Goal: Task Accomplishment & Management: Use online tool/utility

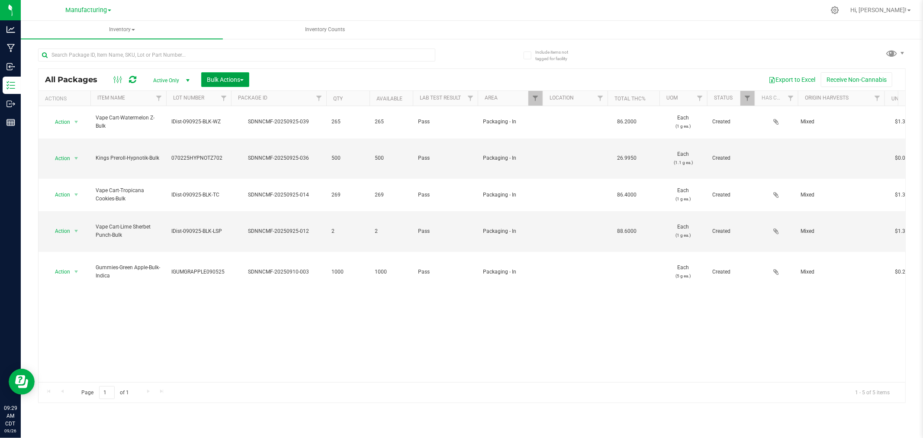
click at [223, 73] on button "Bulk Actions" at bounding box center [225, 79] width 48 height 15
click at [235, 100] on span "Add to manufacturing run" at bounding box center [238, 99] width 65 height 7
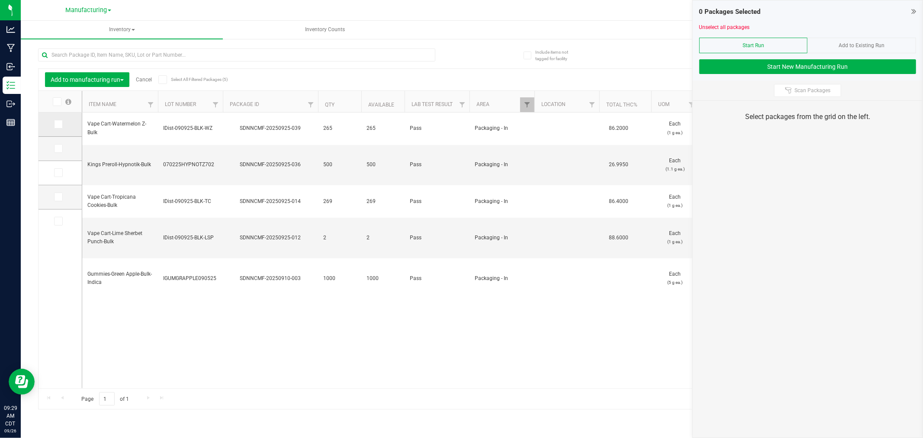
click at [62, 122] on span at bounding box center [58, 124] width 9 height 9
click at [0, 0] on input "checkbox" at bounding box center [0, 0] width 0 height 0
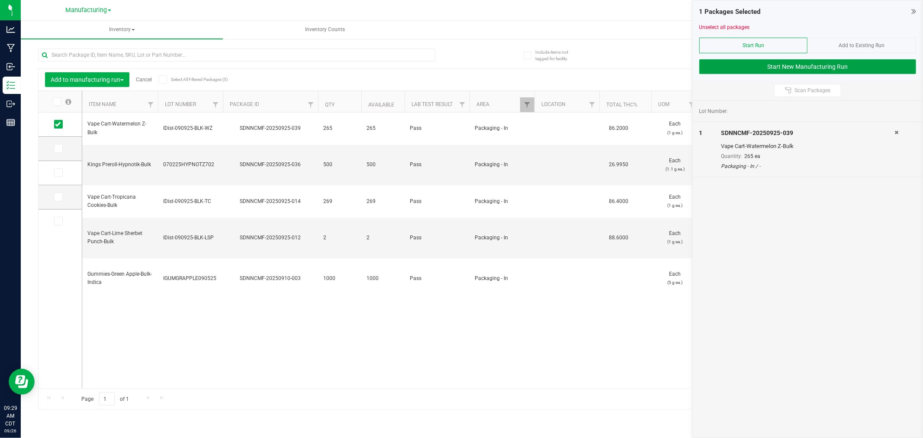
click at [782, 61] on button "Start New Manufacturing Run" at bounding box center [807, 66] width 217 height 15
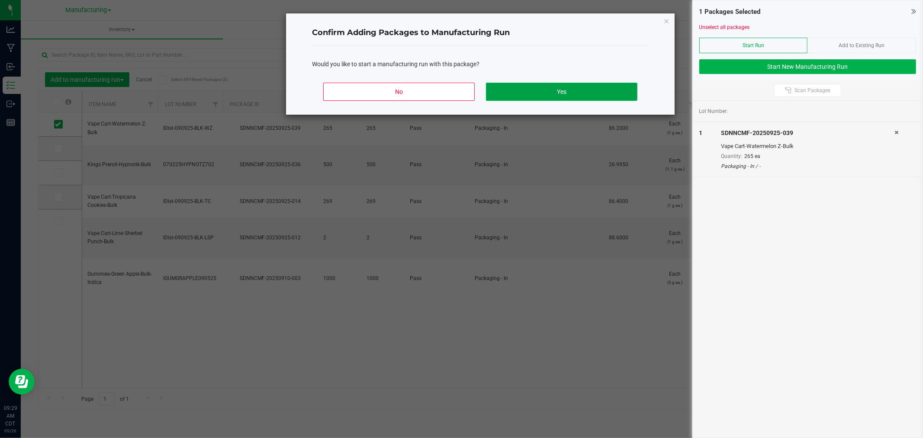
click at [614, 87] on button "Yes" at bounding box center [561, 92] width 151 height 18
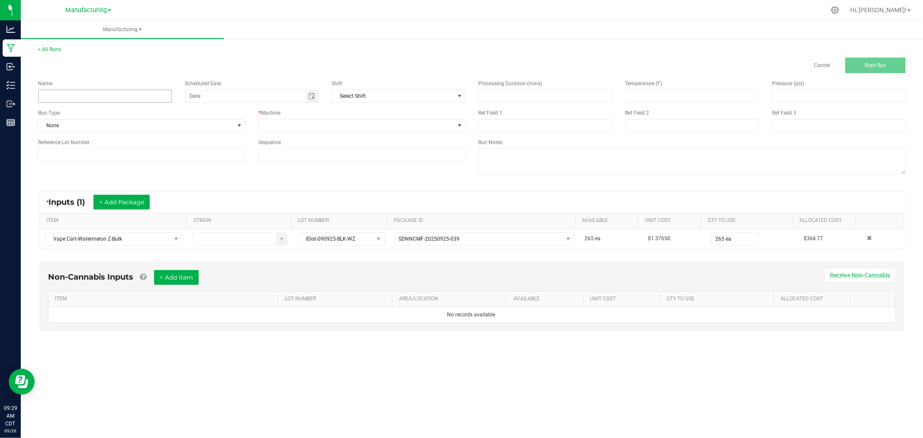
drag, startPoint x: 96, startPoint y: 89, endPoint x: 96, endPoint y: 93, distance: 4.3
click at [96, 93] on div "Name" at bounding box center [105, 91] width 147 height 23
click at [96, 93] on input at bounding box center [105, 96] width 134 height 13
type input "[DATE]-watermelon z vape carts"
click at [146, 126] on span "None" at bounding box center [137, 125] width 196 height 12
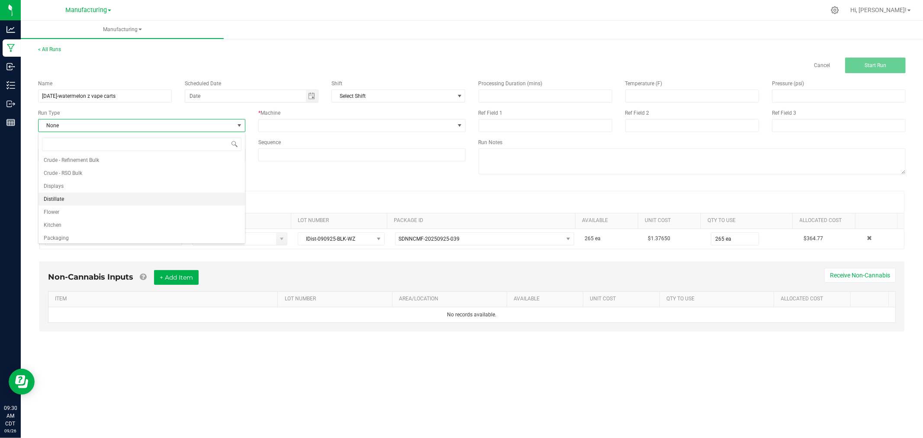
scroll to position [43, 0]
click at [88, 217] on li "Packaging" at bounding box center [142, 222] width 206 height 13
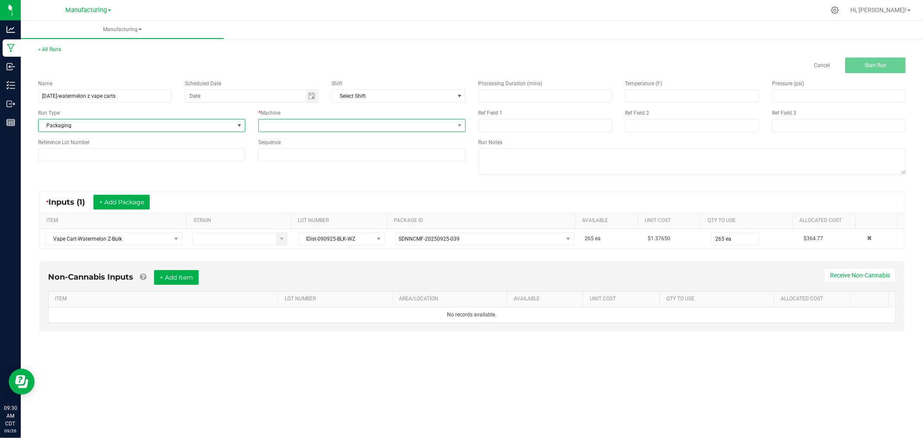
click at [294, 127] on span at bounding box center [357, 125] width 196 height 12
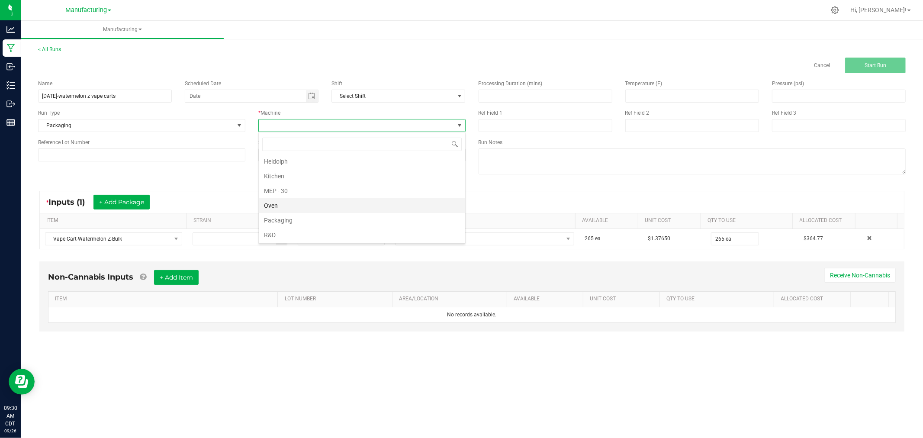
scroll to position [48, 0]
click at [299, 204] on li "Packaging" at bounding box center [362, 203] width 206 height 15
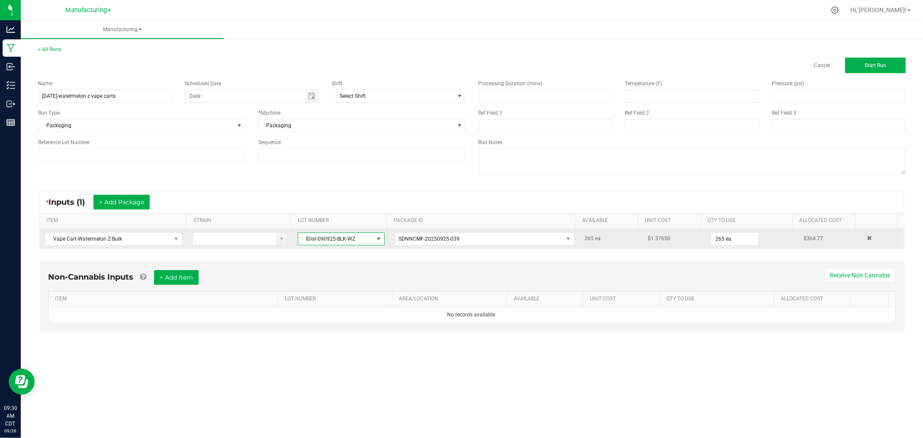
click at [310, 239] on span "IDist-090925-BLK-WZ" at bounding box center [335, 239] width 75 height 12
drag, startPoint x: 302, startPoint y: 240, endPoint x: 359, endPoint y: 238, distance: 57.1
click at [359, 238] on span "IDist-090925-BLK-WZ" at bounding box center [335, 239] width 75 height 12
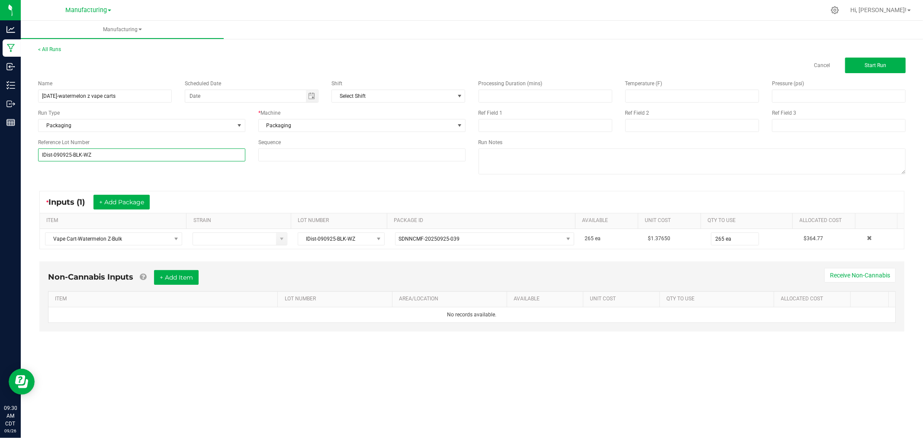
type input "IDist-090925-BLK-WZ"
click at [273, 215] on th "STRAIN" at bounding box center [238, 221] width 105 height 16
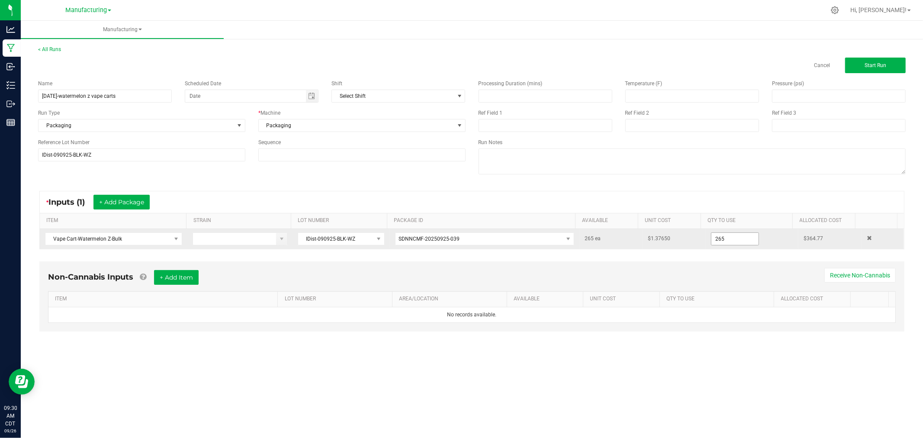
drag, startPoint x: 719, startPoint y: 241, endPoint x: 734, endPoint y: 239, distance: 15.4
click at [721, 241] on input "265" at bounding box center [734, 239] width 47 height 12
type input "261 ea"
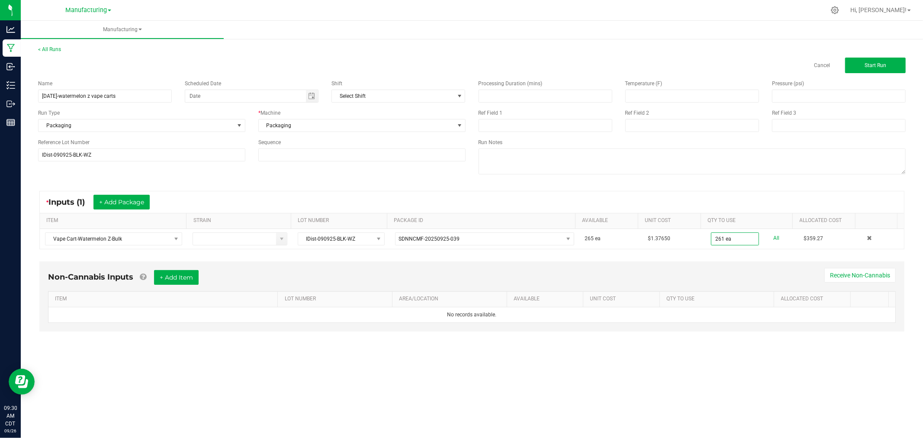
click at [778, 193] on div "* Inputs (1) + Add Package" at bounding box center [472, 202] width 864 height 22
click at [871, 66] on span "Start Run" at bounding box center [876, 65] width 22 height 6
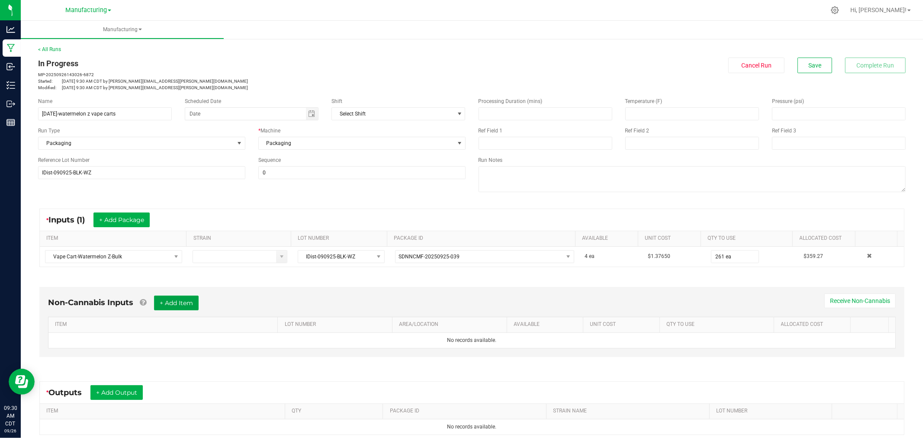
drag, startPoint x: 165, startPoint y: 302, endPoint x: 167, endPoint y: 314, distance: 11.8
click at [166, 302] on button "+ Add Item" at bounding box center [176, 303] width 45 height 15
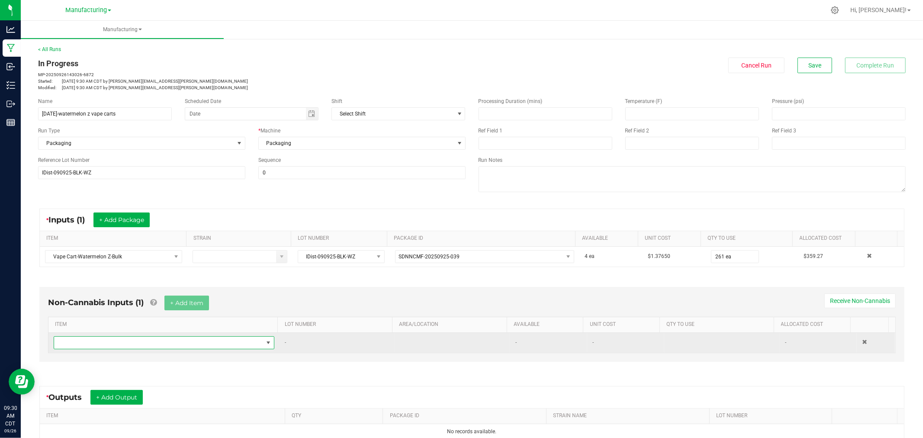
click at [167, 342] on span "NO DATA FOUND" at bounding box center [158, 343] width 209 height 12
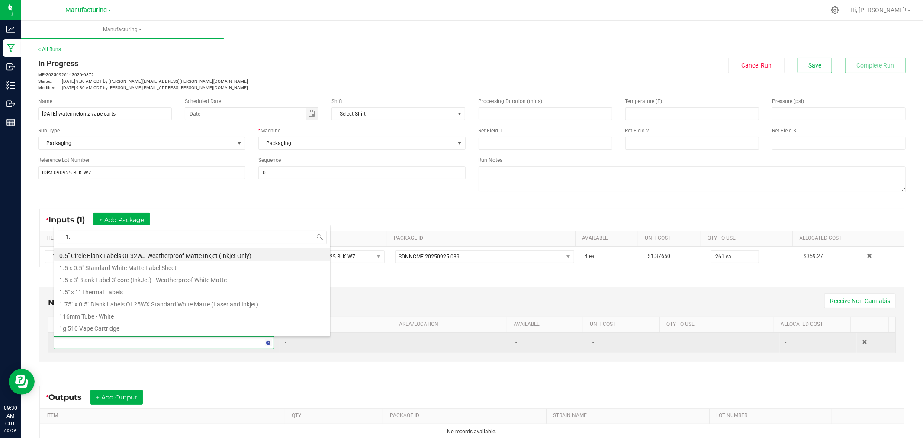
type input "1.5"
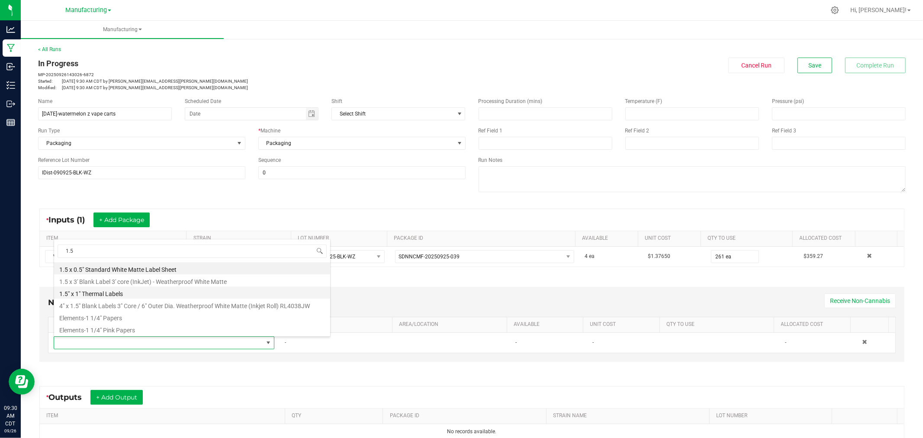
click at [141, 291] on li "1.5" x 1" Thermal Labels" at bounding box center [192, 292] width 276 height 12
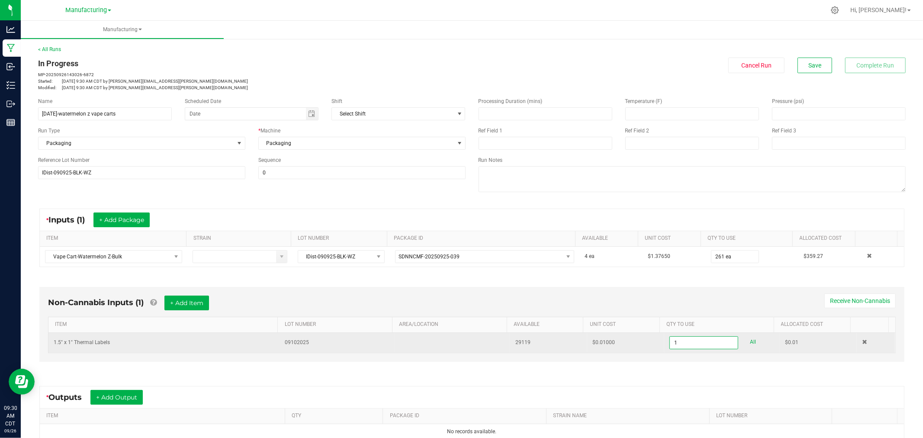
type input "0"
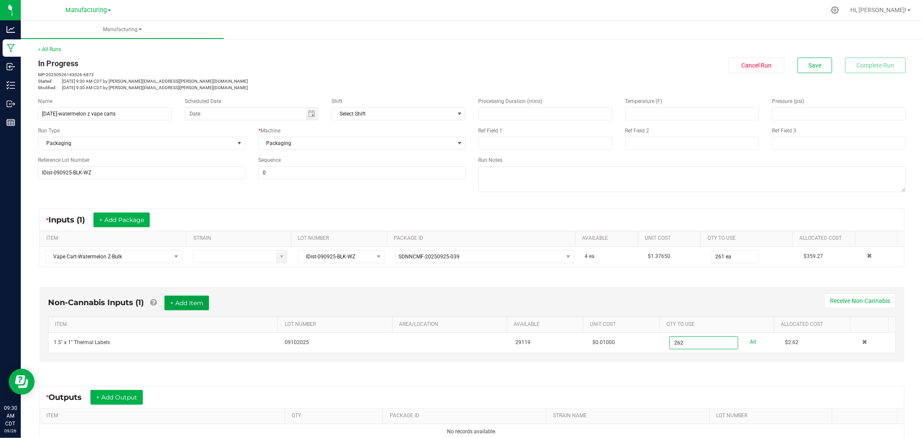
type input "262 ea"
click at [201, 305] on button "+ Add Item" at bounding box center [186, 303] width 45 height 15
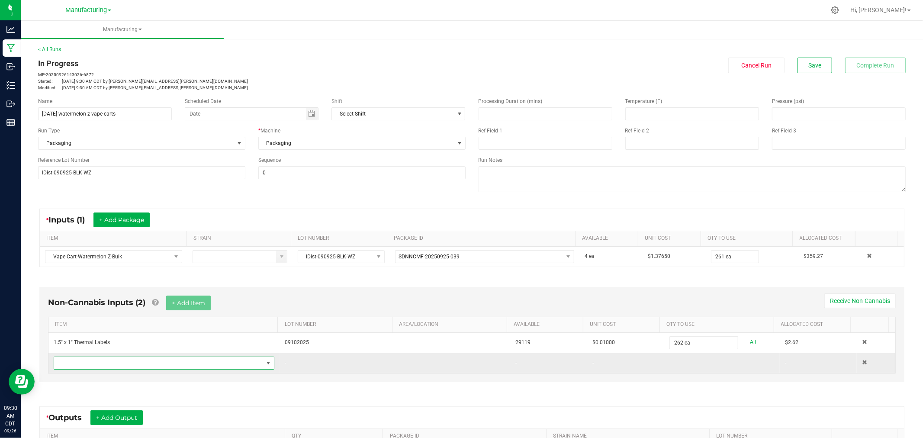
click at [146, 367] on span "NO DATA FOUND" at bounding box center [158, 363] width 209 height 12
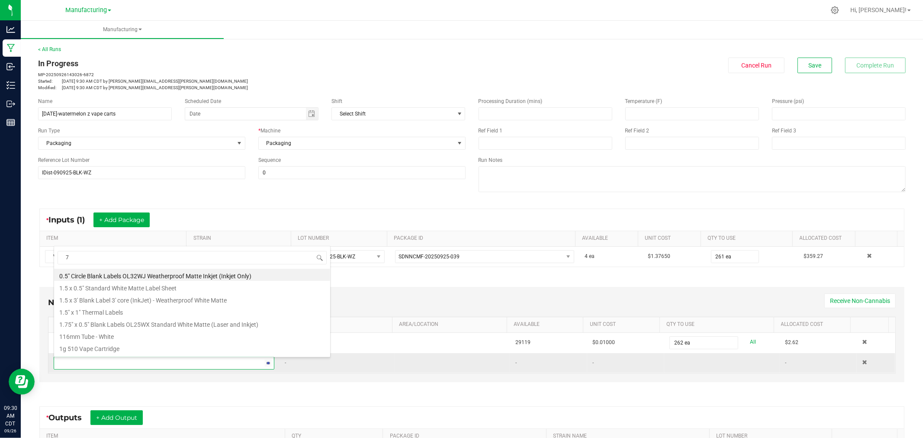
type input "70"
click at [117, 275] on li "70mm Tube - Black" at bounding box center [192, 275] width 276 height 12
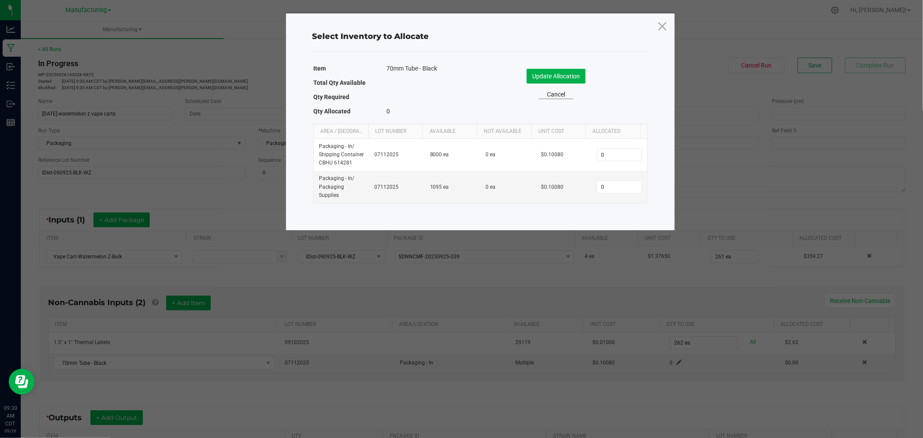
click at [555, 93] on link "Cancel" at bounding box center [556, 94] width 35 height 9
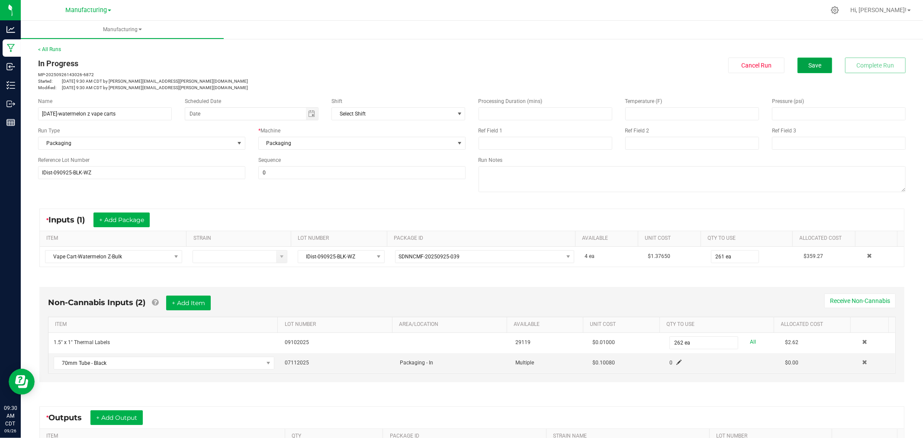
click at [820, 70] on button "Save" at bounding box center [814, 66] width 35 height 16
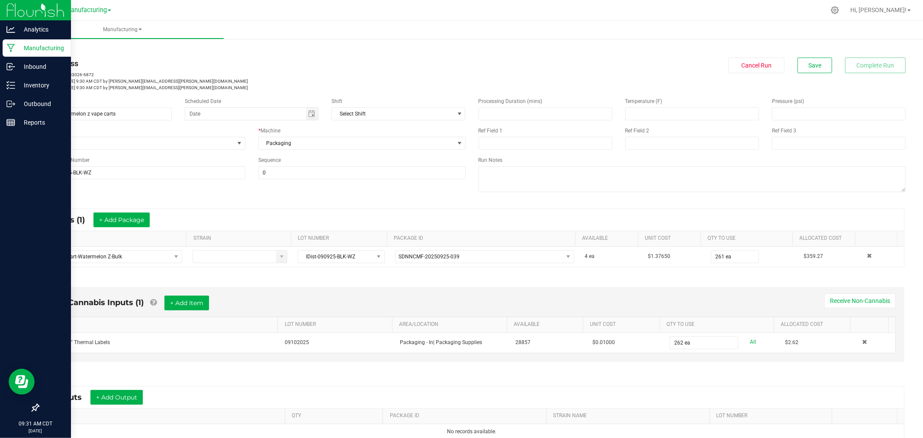
click at [29, 48] on p "Manufacturing" at bounding box center [41, 48] width 52 height 10
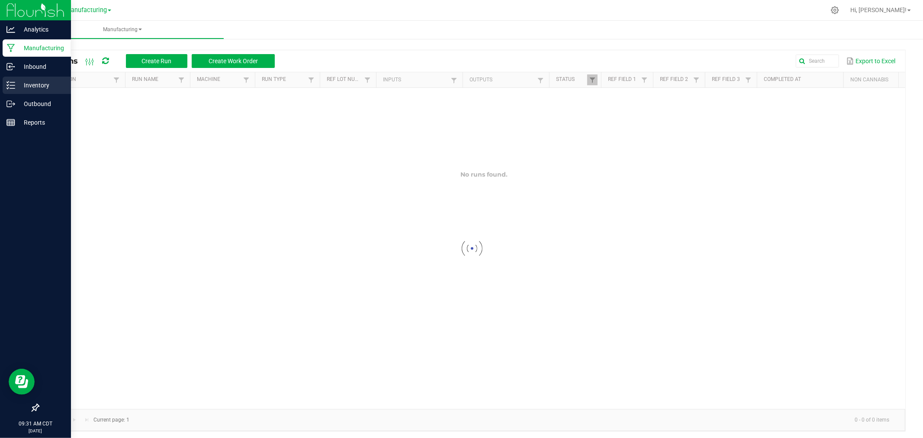
click at [33, 89] on p "Inventory" at bounding box center [41, 85] width 52 height 10
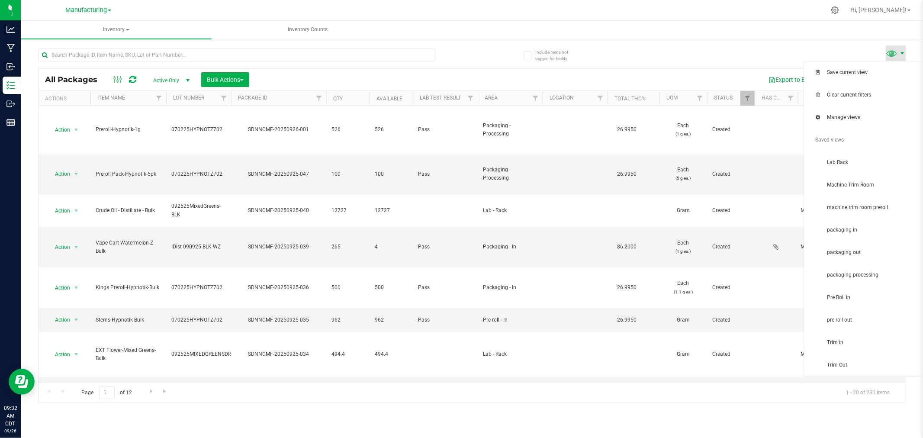
click at [902, 54] on span at bounding box center [902, 53] width 7 height 7
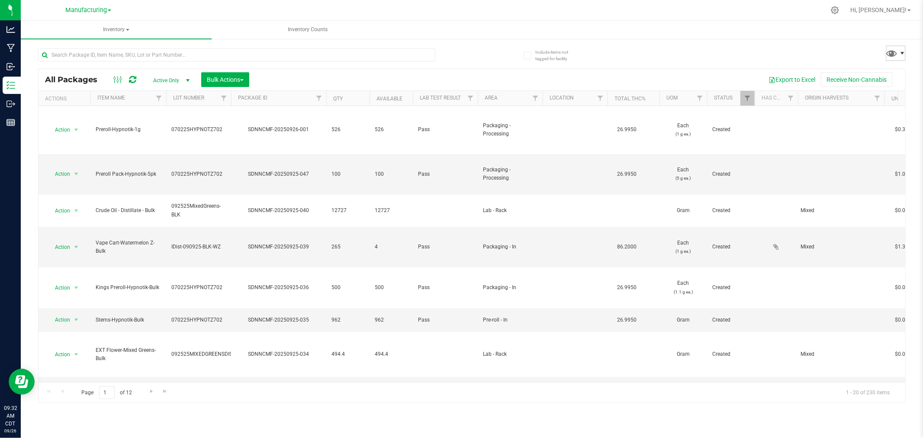
click at [901, 54] on span at bounding box center [902, 53] width 7 height 7
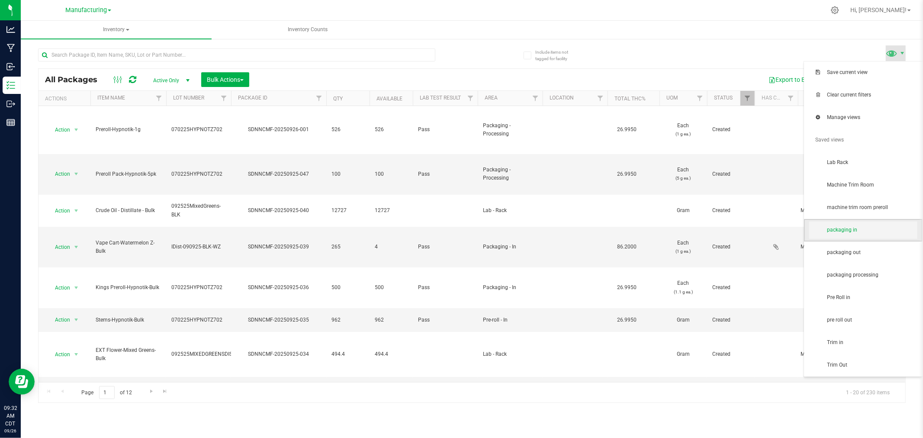
click at [868, 234] on span "packaging in" at bounding box center [863, 230] width 108 height 17
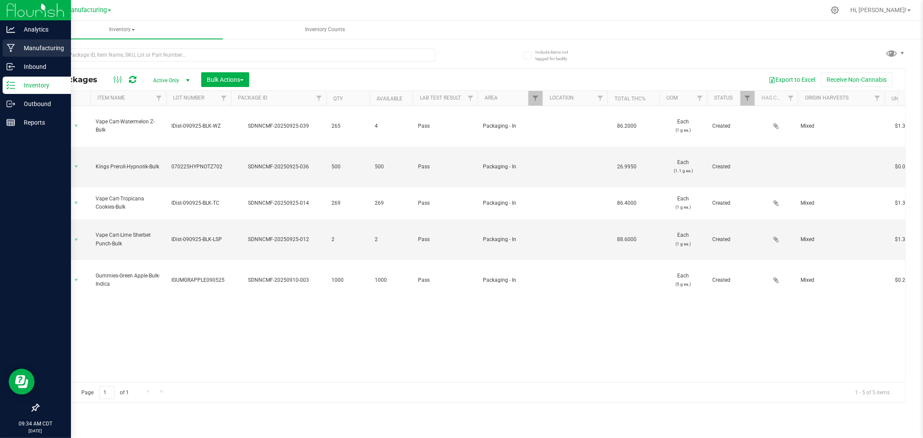
click at [15, 48] on p "Manufacturing" at bounding box center [41, 48] width 52 height 10
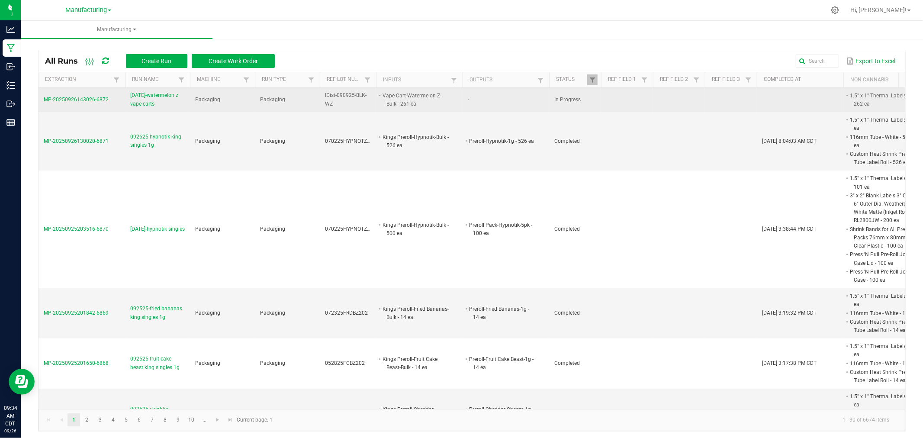
click at [158, 96] on span "[DATE]-watermelon z vape carts" at bounding box center [157, 99] width 55 height 16
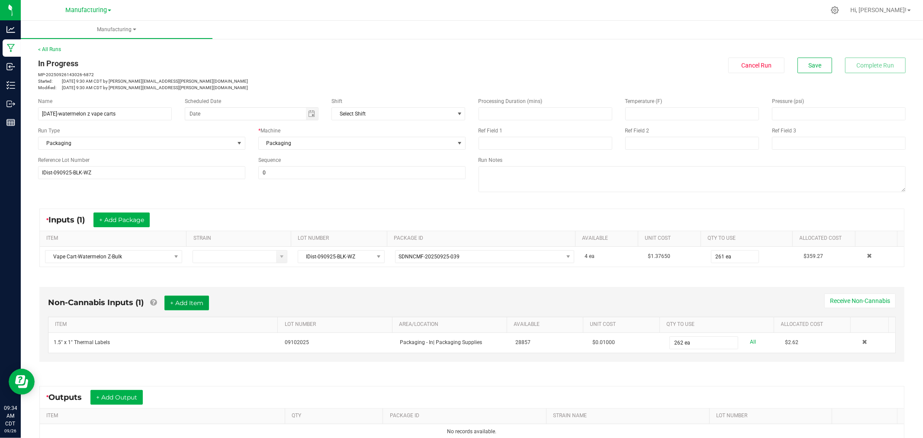
click at [193, 296] on button "+ Add Item" at bounding box center [186, 303] width 45 height 15
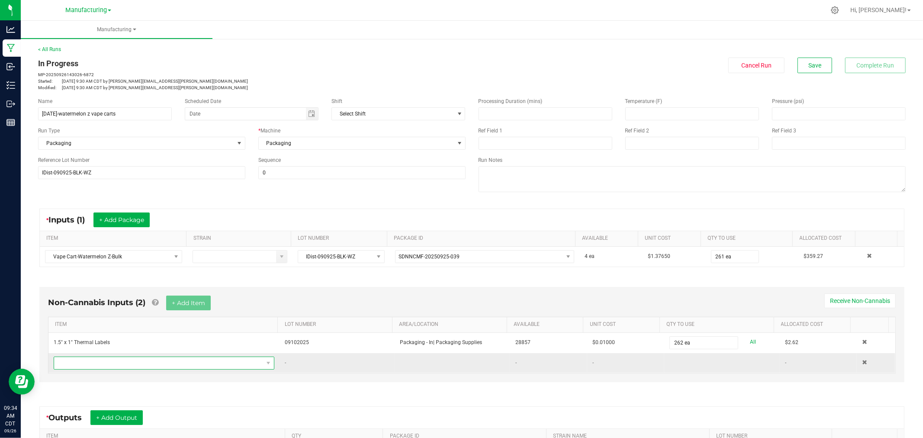
click at [202, 364] on span "NO DATA FOUND" at bounding box center [158, 363] width 209 height 12
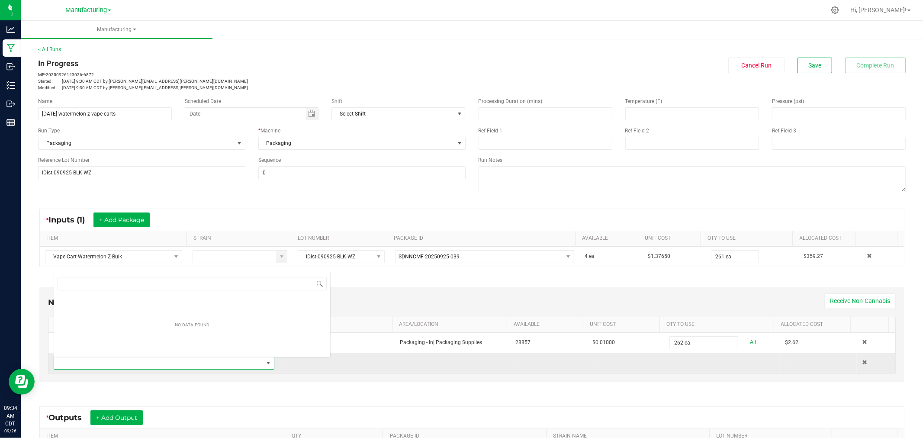
scroll to position [13, 214]
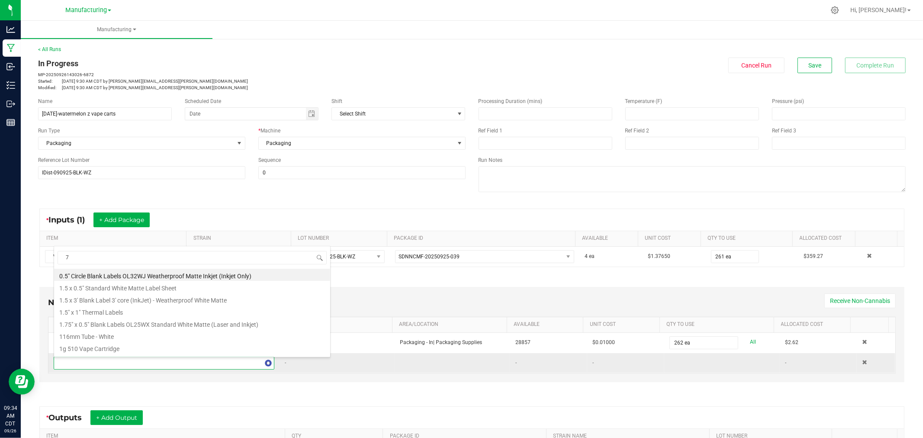
type input "70"
click at [109, 275] on li "70mm Tube - Black" at bounding box center [192, 275] width 276 height 12
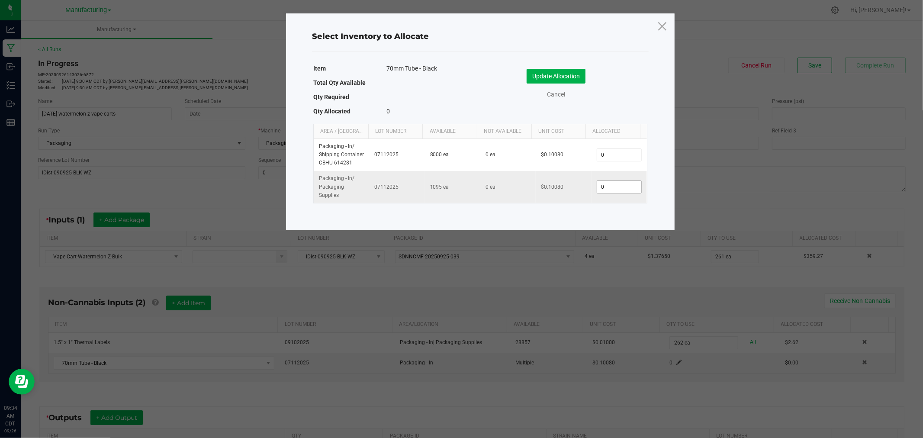
click at [617, 188] on input "0" at bounding box center [619, 187] width 44 height 12
type input "261"
click at [542, 76] on button "Update Allocation" at bounding box center [556, 76] width 59 height 15
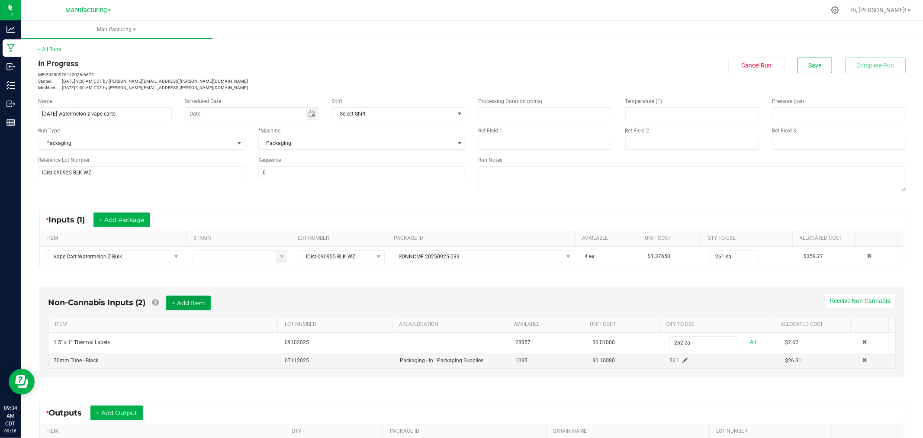
click at [189, 307] on button "+ Add Item" at bounding box center [188, 303] width 45 height 15
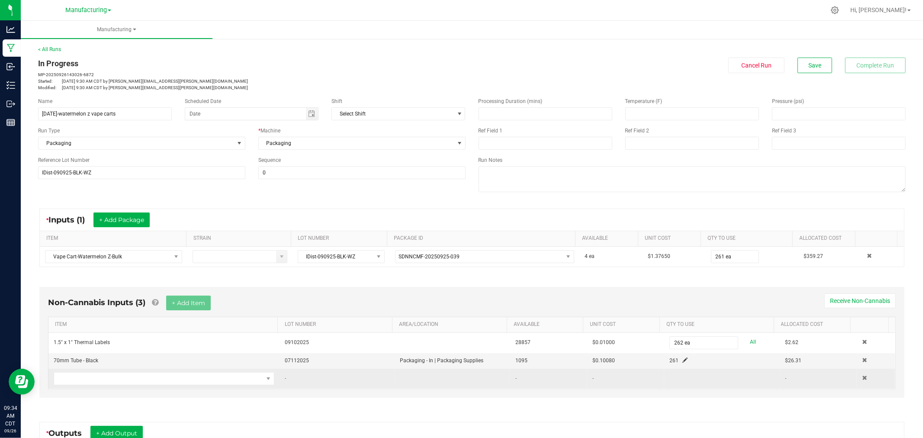
click at [154, 388] on kendo-grid "ITEM LOT NUMBER AREA/LOCATION AVAILABLE Unit Cost QTY TO USE Allocated Cost 1.5…" at bounding box center [472, 353] width 848 height 72
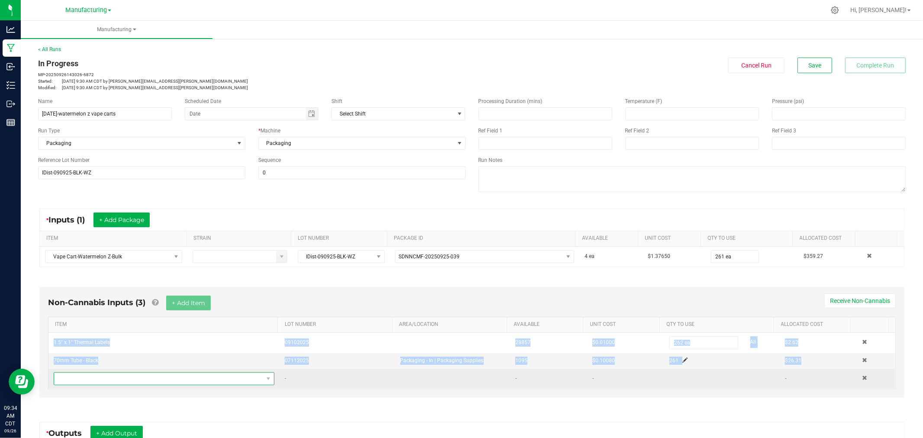
click at [156, 383] on span "NO DATA FOUND" at bounding box center [158, 379] width 209 height 12
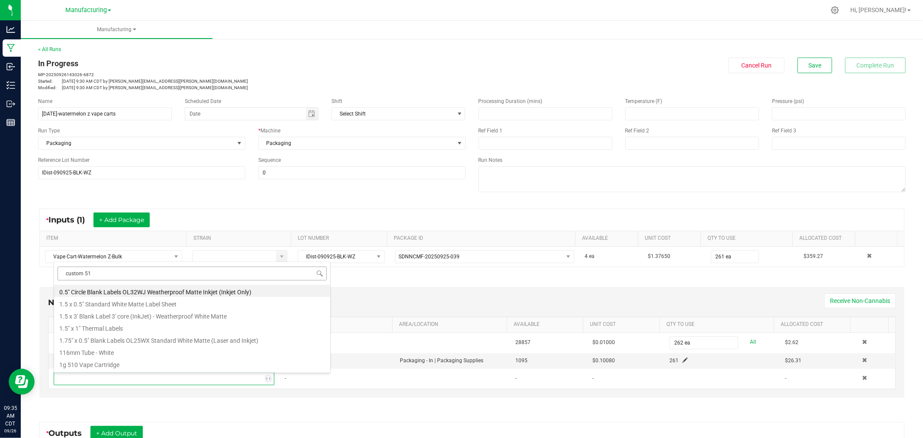
type input "custom 510"
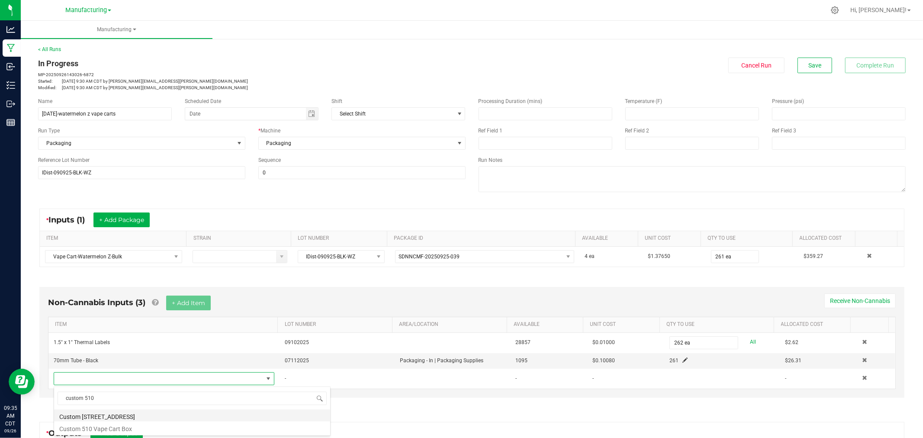
click at [110, 415] on li "Custom [STREET_ADDRESS]" at bounding box center [192, 415] width 276 height 12
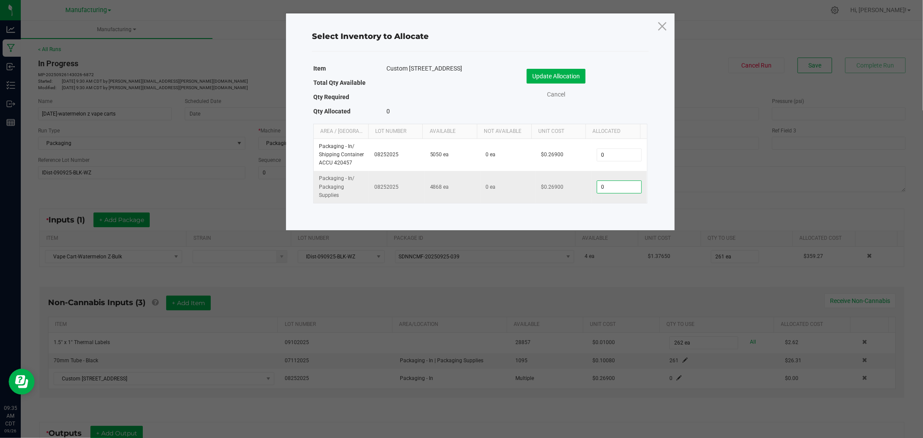
click at [615, 193] on input "0" at bounding box center [619, 187] width 44 height 12
type input "261"
click at [575, 76] on button "Update Allocation" at bounding box center [556, 76] width 59 height 15
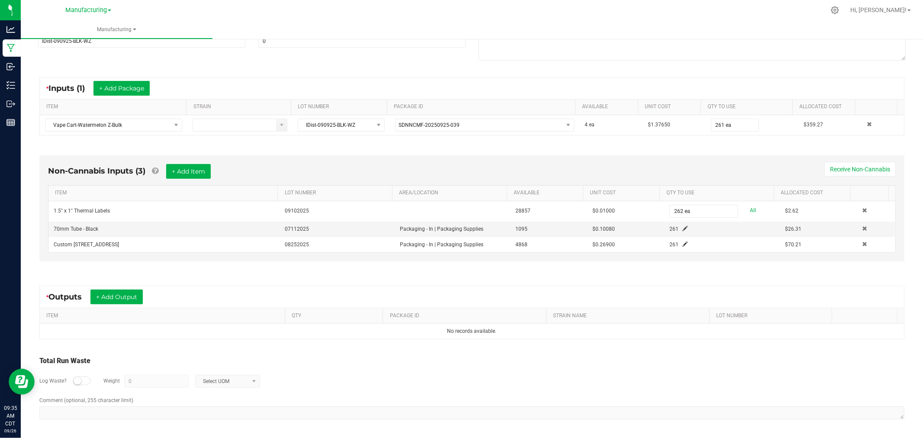
scroll to position [133, 0]
click at [134, 294] on button "+ Add Output" at bounding box center [116, 296] width 52 height 15
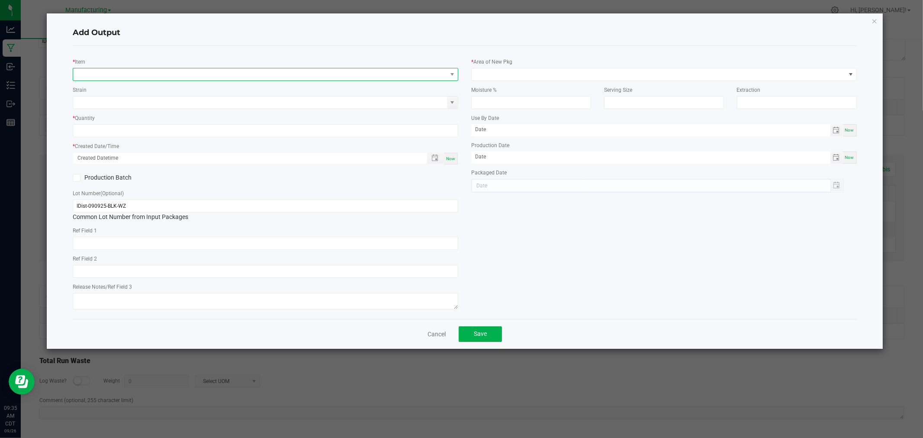
click at [128, 79] on span "NO DATA FOUND" at bounding box center [260, 74] width 374 height 12
type input "vape cart-watermelon"
click at [132, 113] on li "Vape Cart-Watermelon Z-1g" at bounding box center [266, 110] width 385 height 12
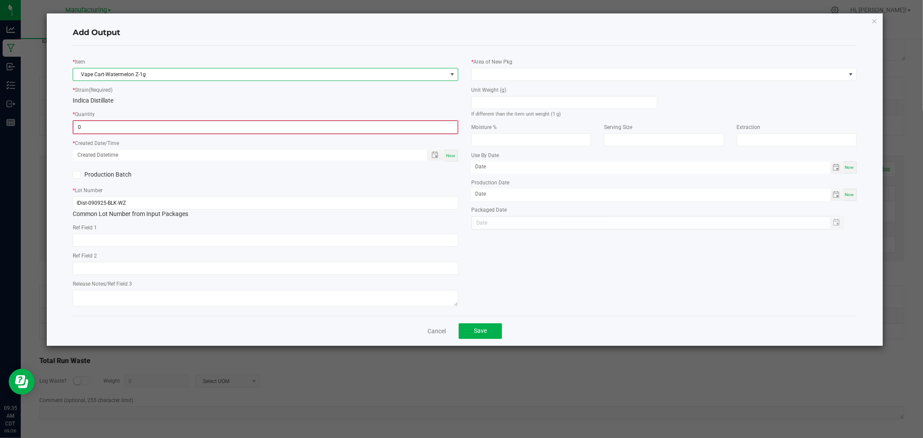
click at [142, 126] on input "0" at bounding box center [266, 127] width 384 height 12
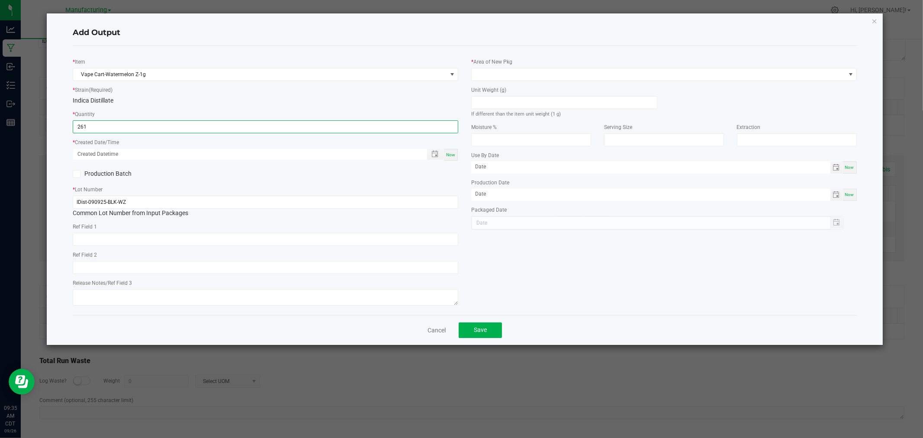
type input "261 ea"
click at [450, 154] on span "Now" at bounding box center [450, 154] width 9 height 5
type input "[DATE] 9:35 AM"
type input "[DATE]"
click at [521, 104] on input at bounding box center [564, 102] width 185 height 12
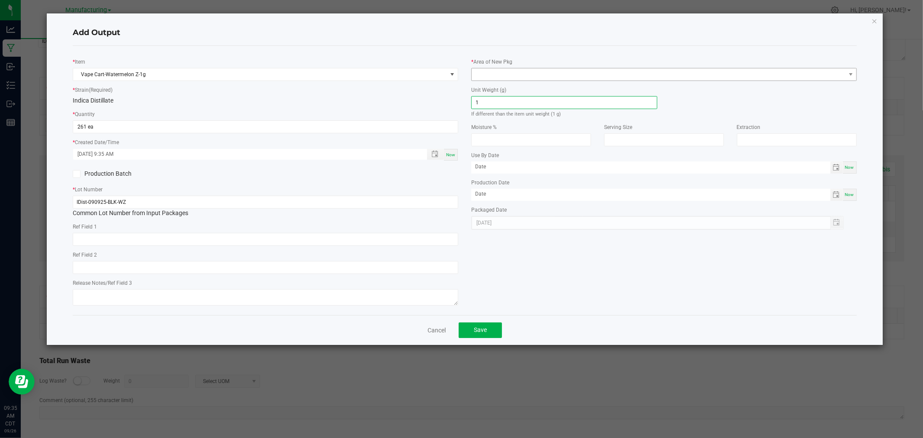
type input "1"
click at [521, 72] on span at bounding box center [659, 74] width 374 height 12
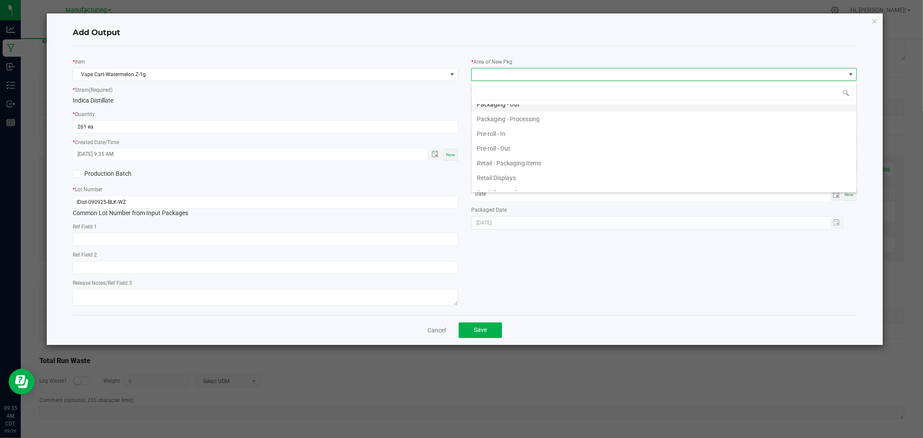
scroll to position [288, 0]
click at [549, 124] on li "Packaging - Processing" at bounding box center [664, 117] width 385 height 15
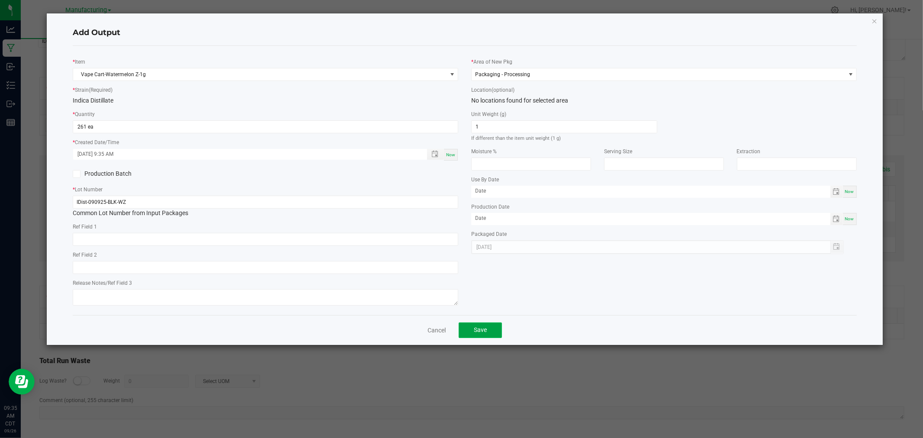
click at [483, 328] on span "Save" at bounding box center [480, 329] width 13 height 7
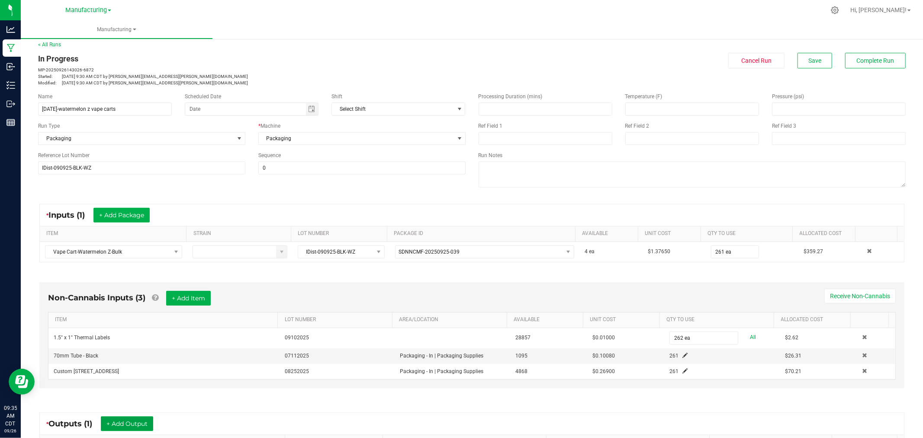
scroll to position [0, 0]
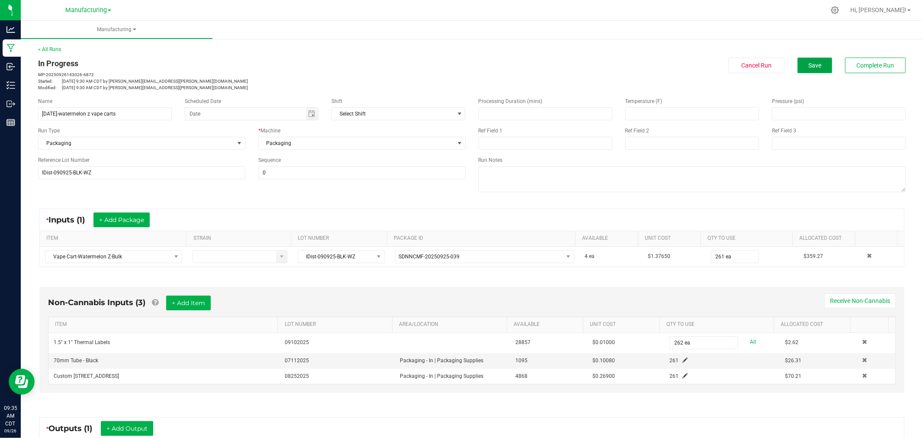
click at [810, 68] on button "Save" at bounding box center [814, 66] width 35 height 16
click at [857, 64] on span "Complete Run" at bounding box center [876, 65] width 38 height 7
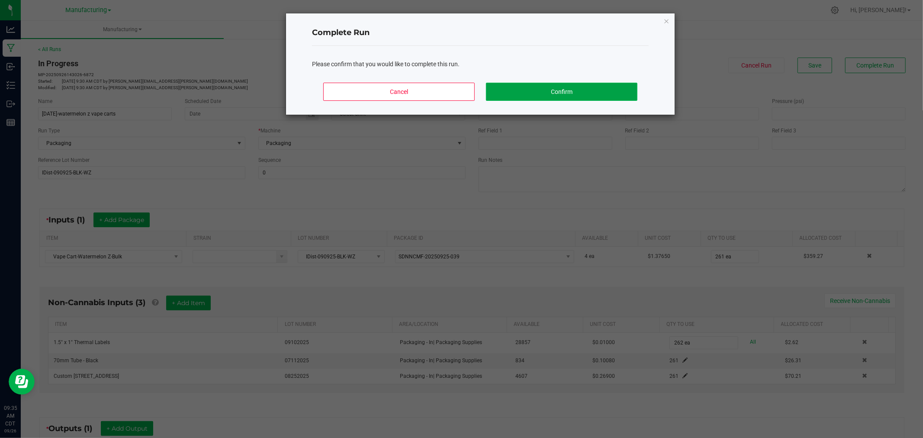
click at [575, 92] on button "Confirm" at bounding box center [561, 92] width 151 height 18
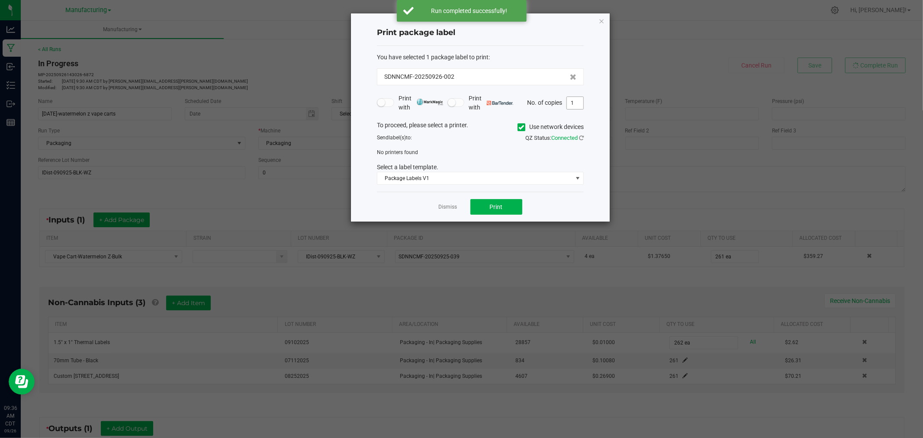
click at [575, 105] on input "1" at bounding box center [575, 103] width 16 height 12
drag, startPoint x: 513, startPoint y: 124, endPoint x: 520, endPoint y: 124, distance: 6.5
click at [518, 124] on div "To proceed, please select a printer. Use network devices" at bounding box center [480, 127] width 220 height 13
click at [520, 127] on icon at bounding box center [522, 127] width 6 height 0
click at [0, 0] on input "Use network devices" at bounding box center [0, 0] width 0 height 0
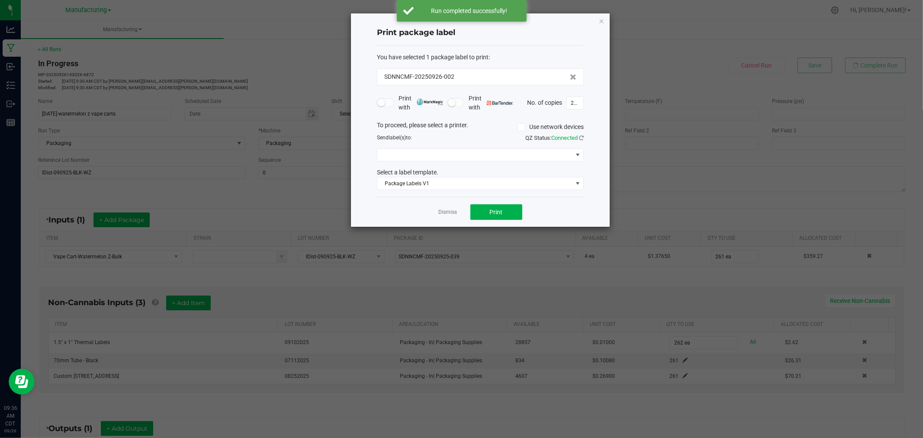
click at [517, 164] on div "To proceed, please select a printer. Use network devices Send label(s) to: QZ S…" at bounding box center [480, 156] width 207 height 70
click at [518, 160] on span at bounding box center [474, 155] width 195 height 12
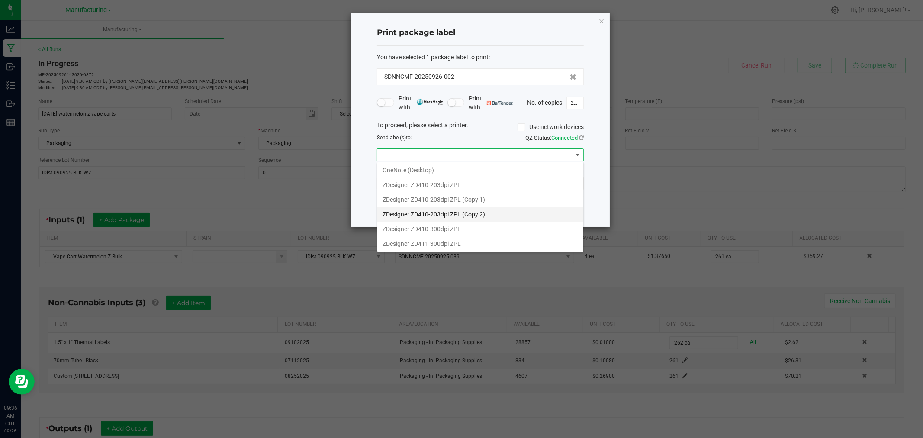
scroll to position [106, 0]
click at [457, 244] on ZPL "ZDesigner ZD411-300dpi ZPL" at bounding box center [480, 242] width 206 height 15
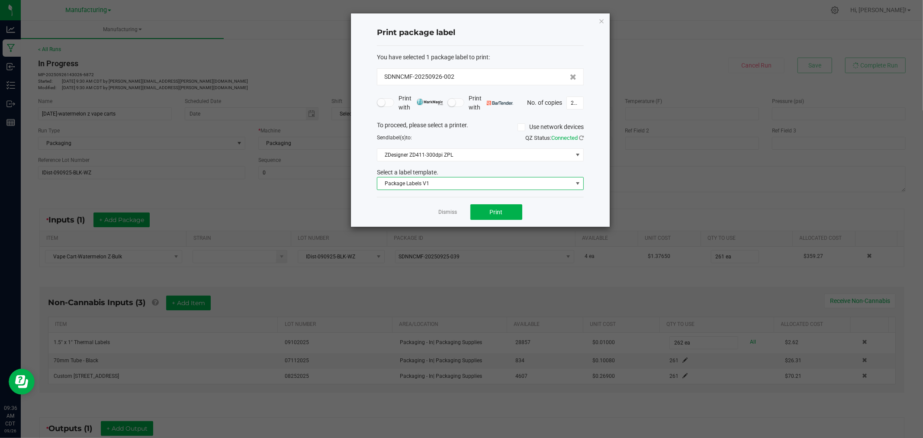
click at [437, 185] on span "Package Labels V1" at bounding box center [474, 183] width 195 height 12
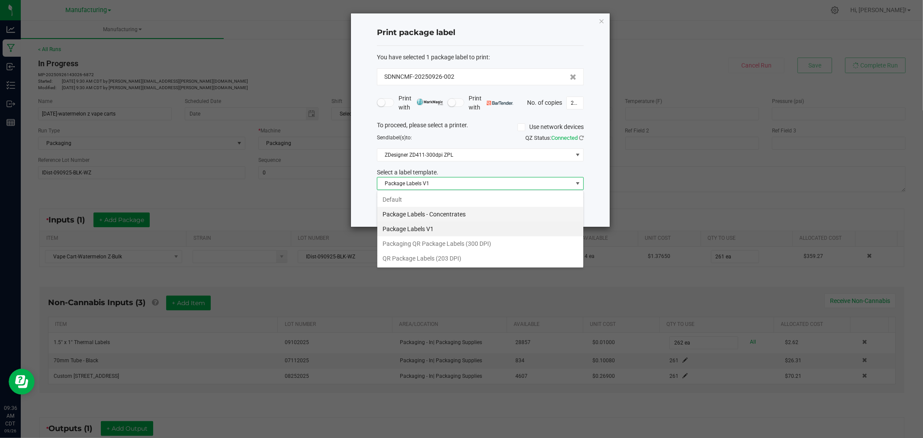
scroll to position [13, 206]
click at [451, 244] on li "Packaging QR Package Labels (300 DPI)" at bounding box center [480, 243] width 206 height 15
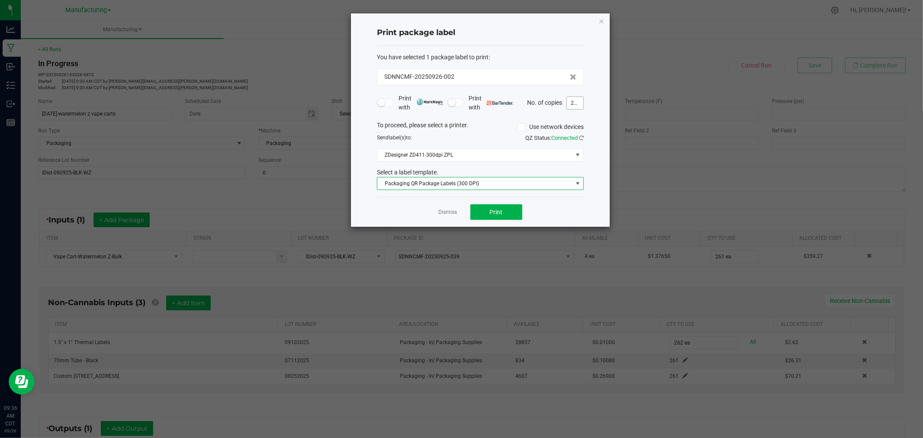
click at [577, 102] on input "261" at bounding box center [575, 103] width 16 height 12
type input "262"
click at [479, 210] on button "Print" at bounding box center [496, 212] width 52 height 16
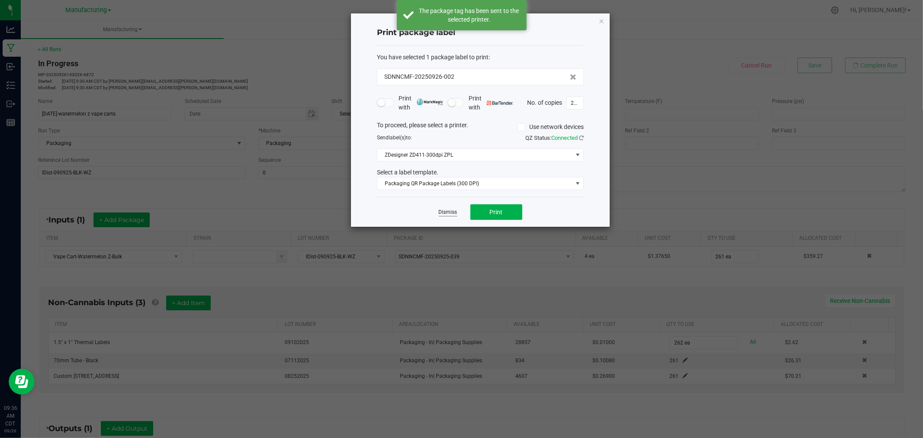
click at [440, 210] on link "Dismiss" at bounding box center [448, 212] width 19 height 7
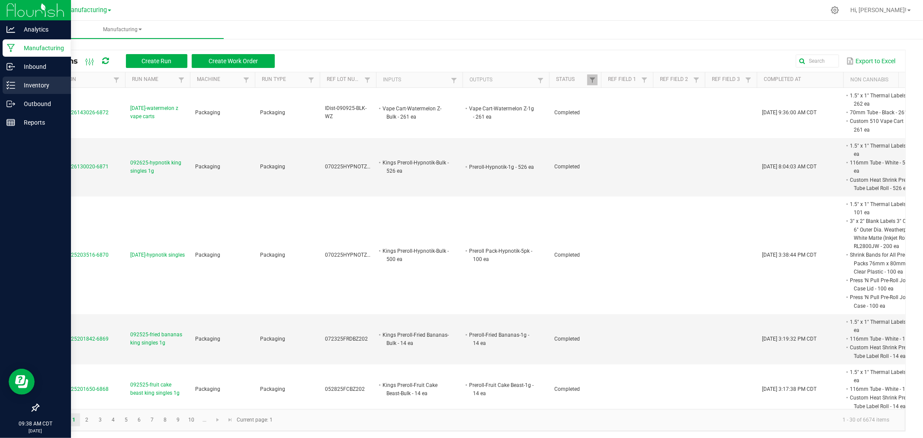
click at [17, 77] on div "Inventory" at bounding box center [37, 85] width 68 height 17
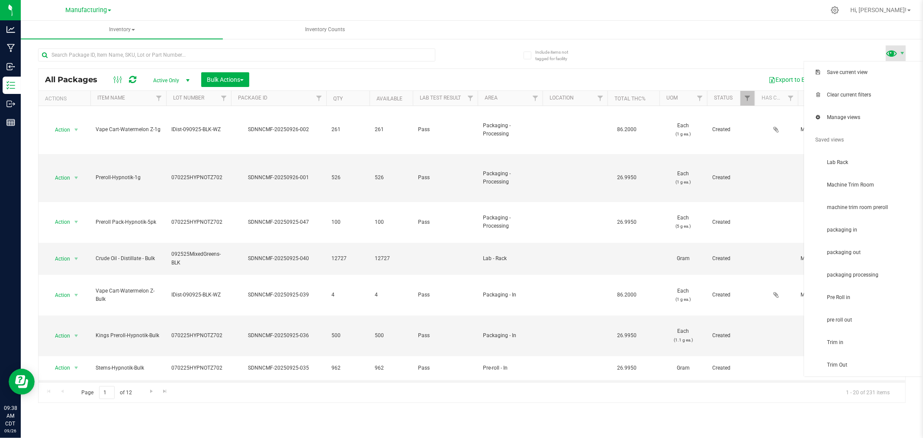
drag, startPoint x: 904, startPoint y: 52, endPoint x: 893, endPoint y: 49, distance: 12.1
click at [893, 49] on span at bounding box center [892, 53] width 13 height 13
click at [862, 231] on span "packaging in" at bounding box center [872, 229] width 90 height 7
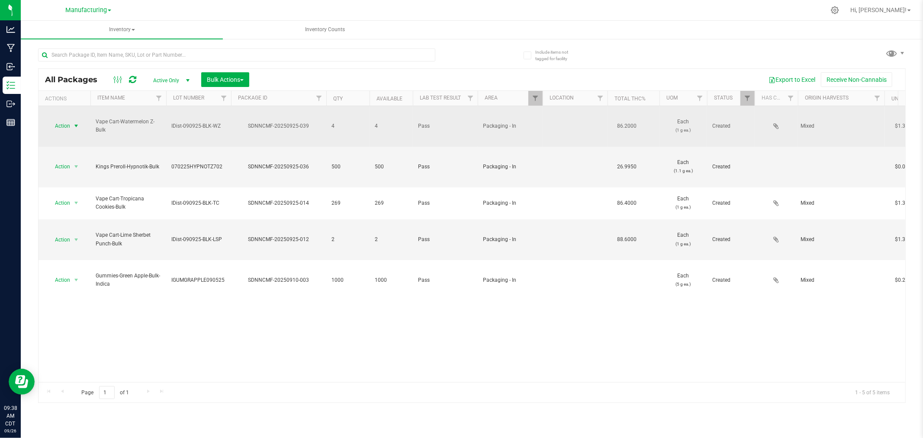
click at [64, 120] on span "Action" at bounding box center [58, 126] width 23 height 12
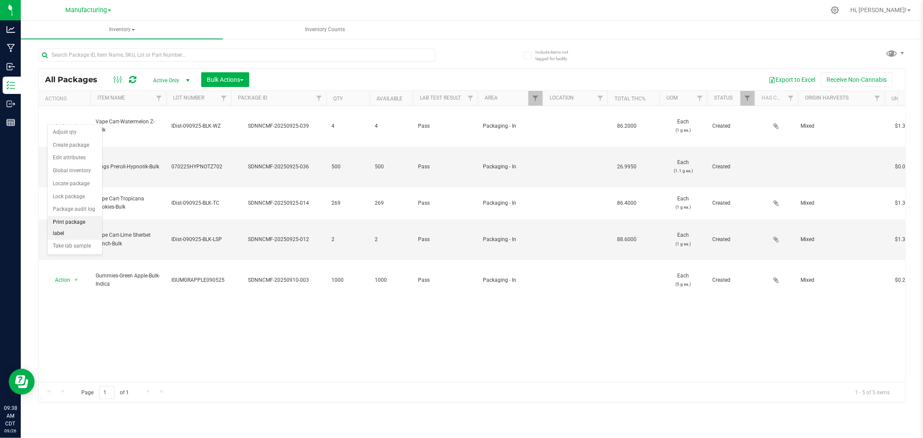
click at [77, 223] on li "Print package label" at bounding box center [75, 228] width 55 height 24
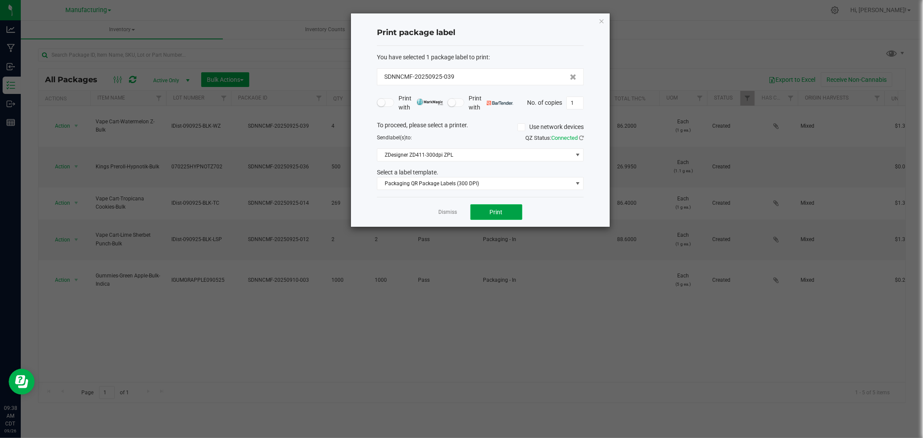
click at [485, 217] on button "Print" at bounding box center [496, 212] width 52 height 16
click at [447, 214] on link "Dismiss" at bounding box center [448, 212] width 19 height 7
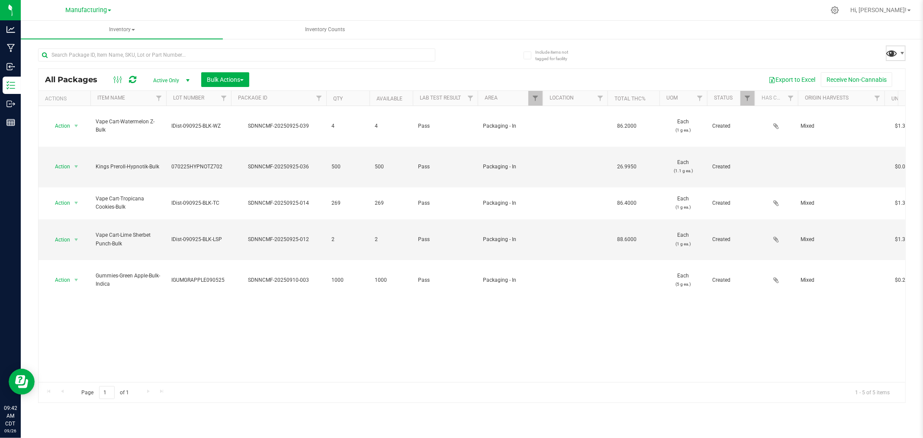
drag, startPoint x: 894, startPoint y: 52, endPoint x: 891, endPoint y: 59, distance: 6.8
click at [894, 52] on span at bounding box center [892, 53] width 13 height 13
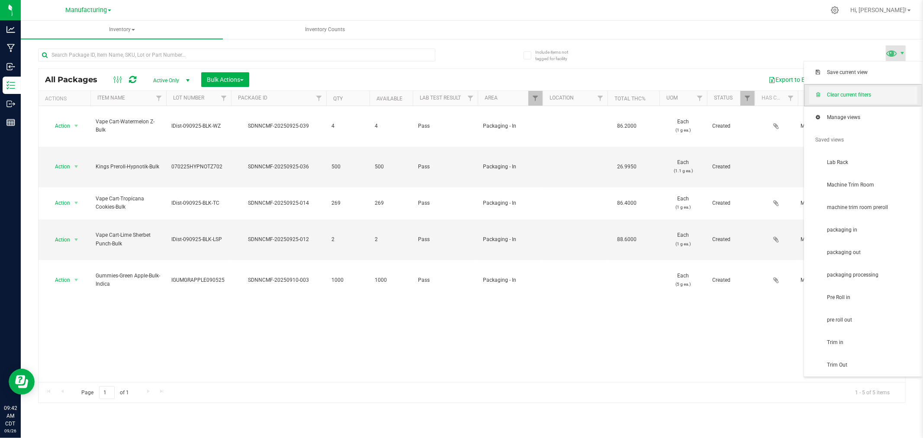
click at [873, 93] on span "Clear current filters" at bounding box center [872, 94] width 90 height 7
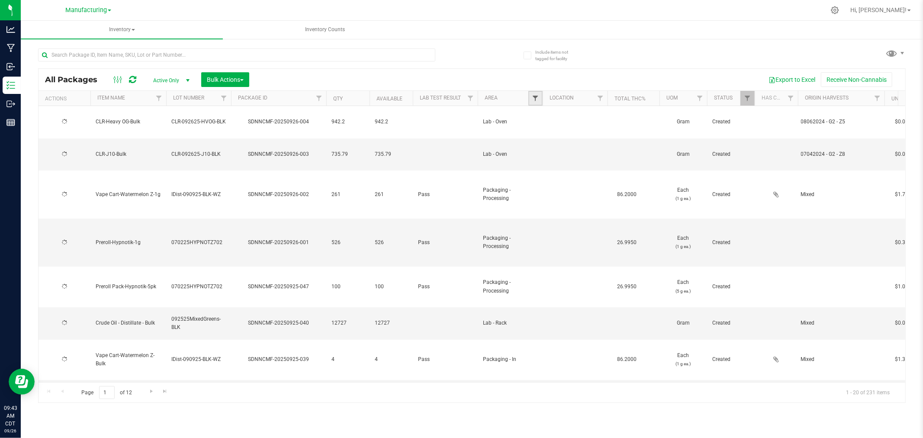
click at [534, 100] on span "Filter" at bounding box center [535, 98] width 7 height 7
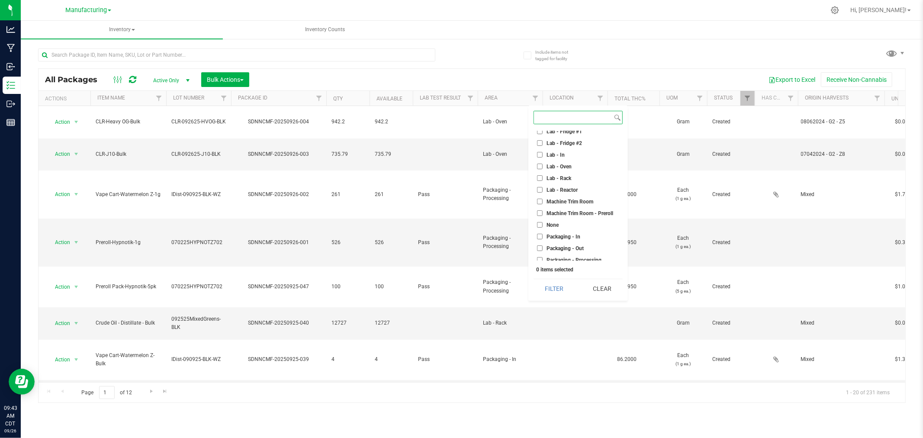
scroll to position [192, 0]
click at [574, 186] on span "Packaging - In" at bounding box center [564, 188] width 34 height 5
click at [543, 186] on input "Packaging - In" at bounding box center [540, 189] width 6 height 6
click at [574, 186] on span "Packaging - In" at bounding box center [564, 188] width 34 height 5
click at [543, 186] on input "Packaging - In" at bounding box center [540, 189] width 6 height 6
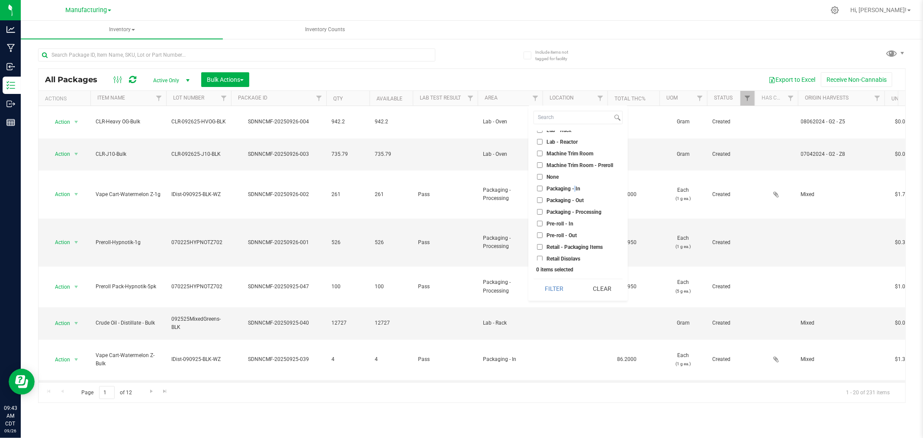
click at [574, 186] on span "Packaging - In" at bounding box center [564, 188] width 34 height 5
click at [543, 186] on input "Packaging - In" at bounding box center [540, 189] width 6 height 6
click at [596, 180] on li "None" at bounding box center [578, 176] width 89 height 9
click at [556, 141] on span "Packaging - In" at bounding box center [564, 140] width 34 height 5
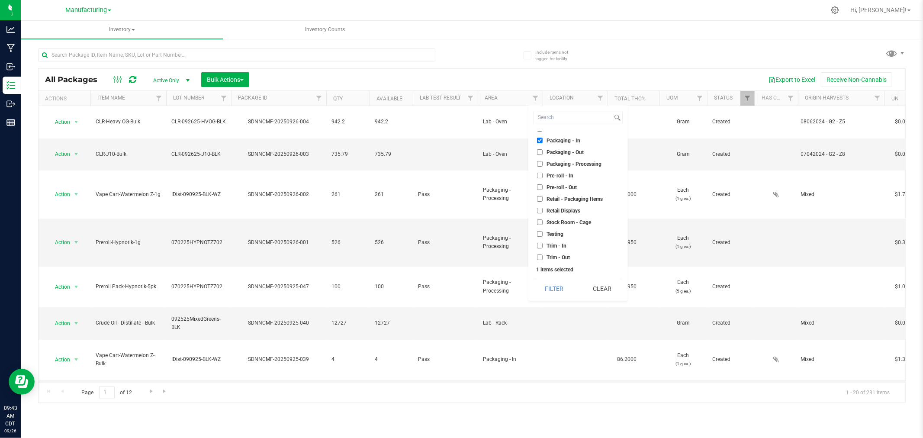
click at [543, 141] on input "Packaging - In" at bounding box center [540, 141] width 6 height 6
checkbox input "false"
click at [568, 178] on span "Lab - Cage #1" at bounding box center [563, 180] width 32 height 5
click at [543, 178] on input "Lab - Cage #1" at bounding box center [540, 180] width 6 height 6
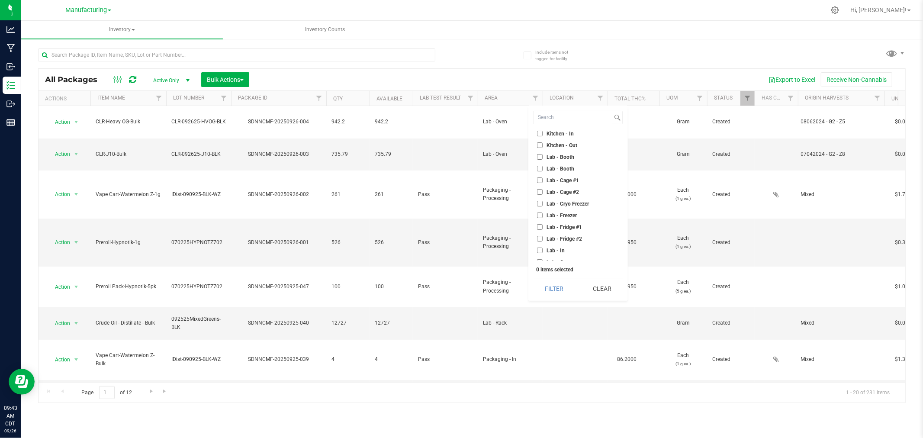
checkbox input "true"
click at [565, 191] on span "Lab - Cage #2" at bounding box center [563, 192] width 32 height 5
click at [543, 191] on input "Lab - Cage #2" at bounding box center [540, 192] width 6 height 6
click at [565, 191] on span "Lab - Cage #2" at bounding box center [563, 192] width 32 height 5
click at [543, 191] on input "Lab - Cage #2" at bounding box center [540, 192] width 6 height 6
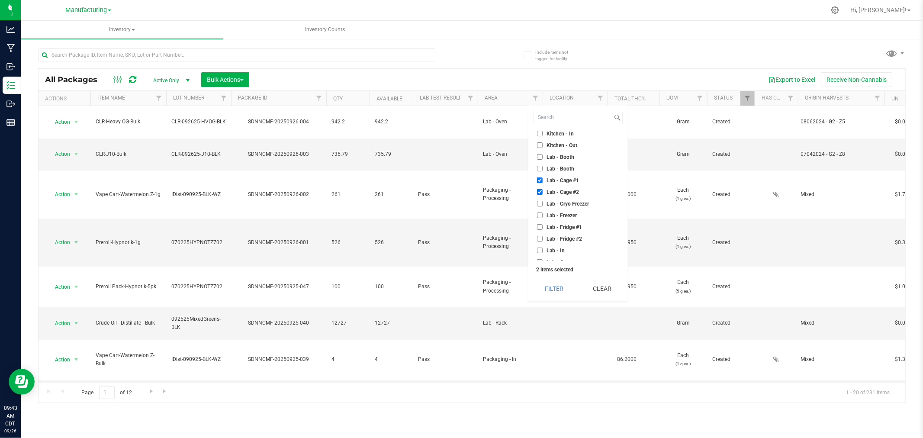
checkbox input "false"
click at [566, 292] on button "Filter" at bounding box center [555, 288] width 42 height 19
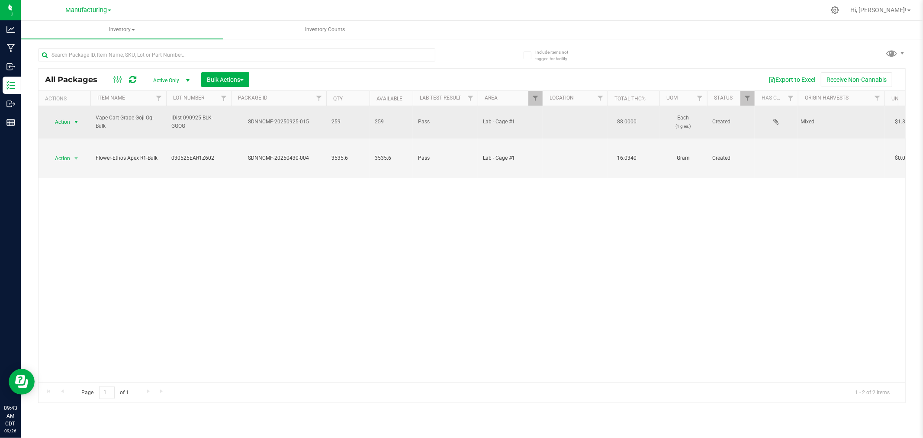
click at [58, 118] on span "Action" at bounding box center [58, 122] width 23 height 12
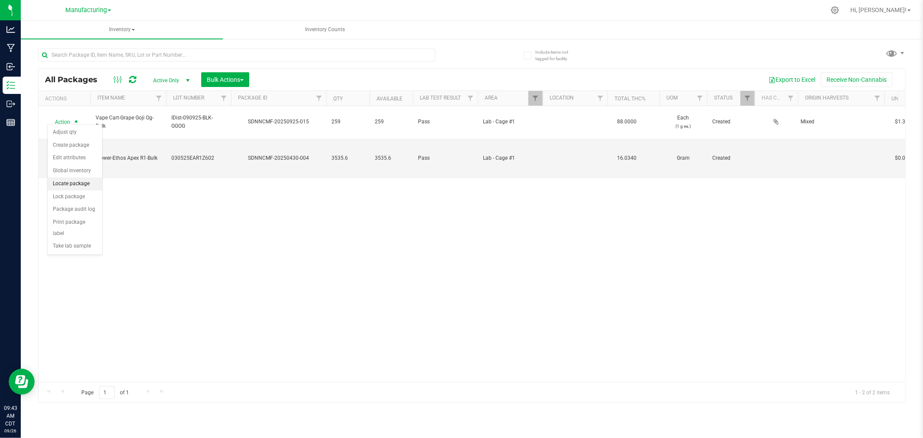
click at [68, 185] on li "Locate package" at bounding box center [75, 183] width 55 height 13
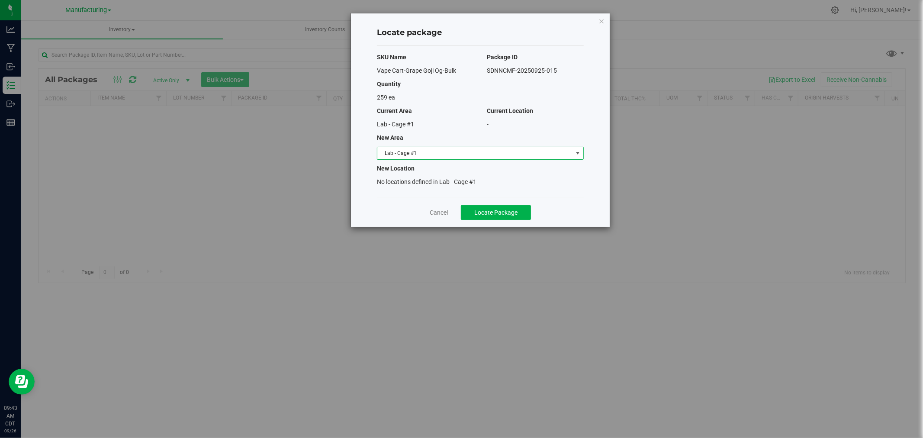
click at [520, 150] on span "Lab - Cage #1" at bounding box center [474, 153] width 195 height 12
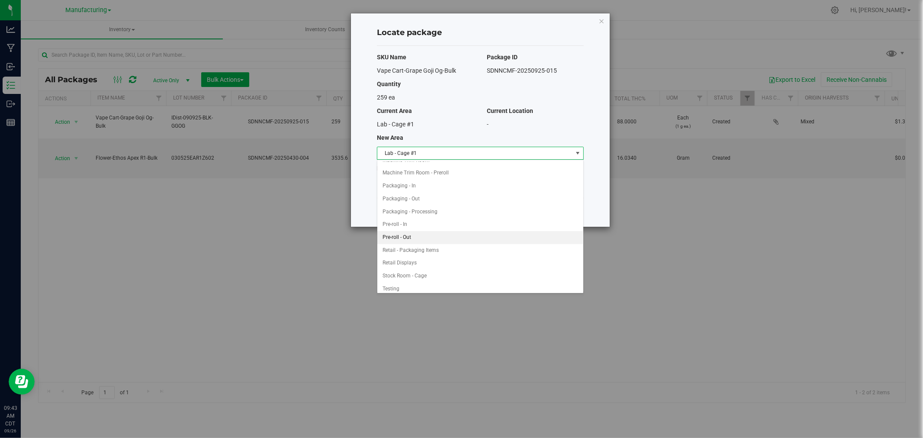
scroll to position [197, 0]
click at [418, 200] on li "Packaging - In" at bounding box center [480, 202] width 206 height 13
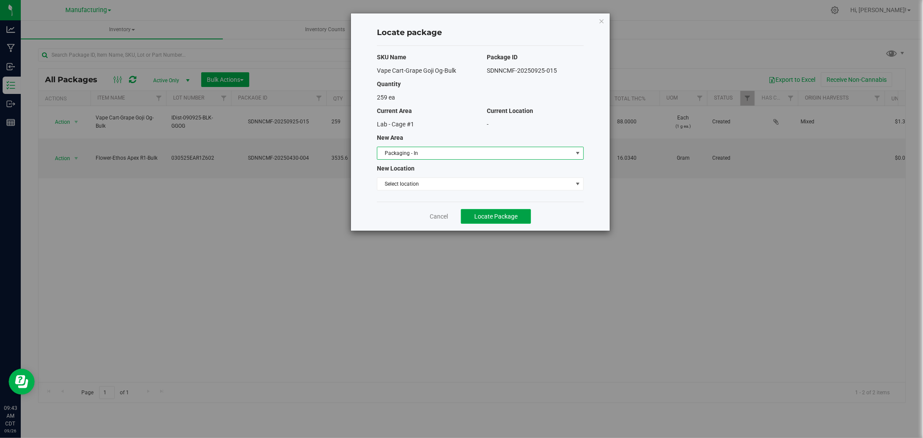
click at [482, 223] on button "Locate Package" at bounding box center [496, 216] width 70 height 15
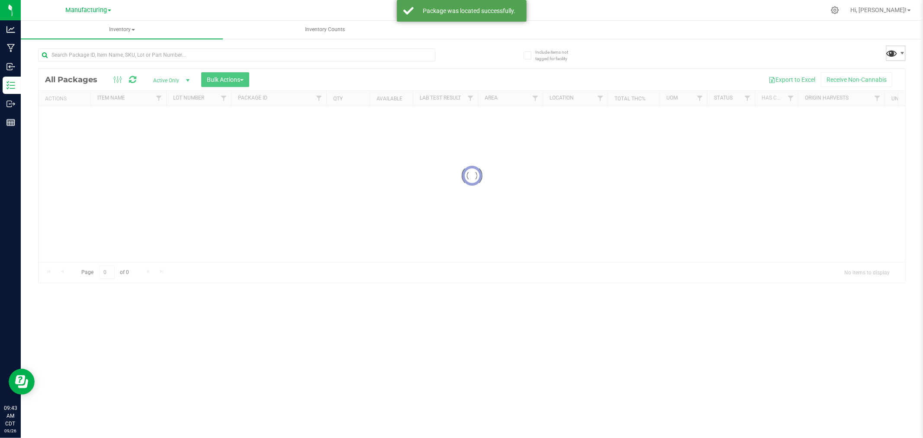
click at [894, 52] on span at bounding box center [892, 53] width 13 height 13
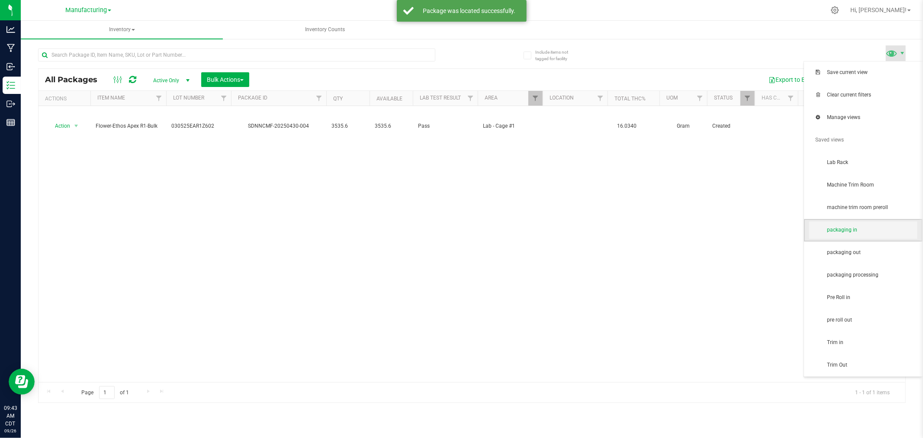
click at [865, 237] on span "packaging in" at bounding box center [863, 230] width 108 height 17
